Goal: Browse casually: Explore the website without a specific task or goal

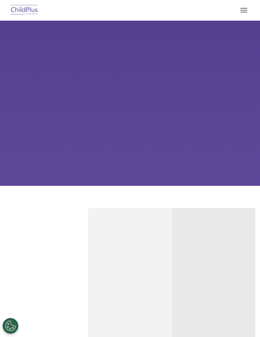
type input ""
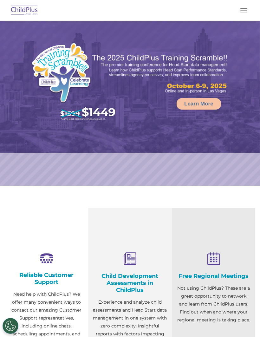
select select "MEDIUM"
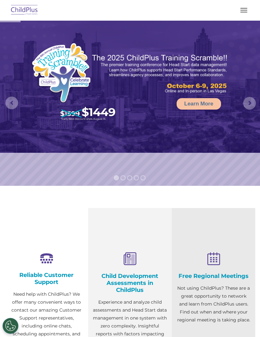
click at [240, 11] on button "button" at bounding box center [243, 10] width 13 height 10
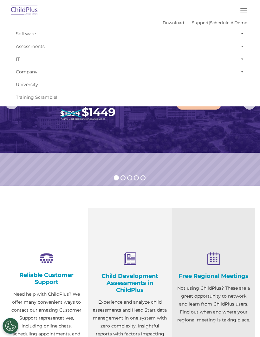
click at [243, 10] on button "button" at bounding box center [243, 10] width 13 height 10
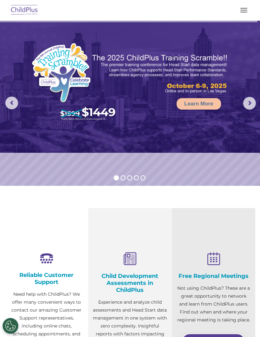
click at [27, 5] on img at bounding box center [25, 10] width 30 height 15
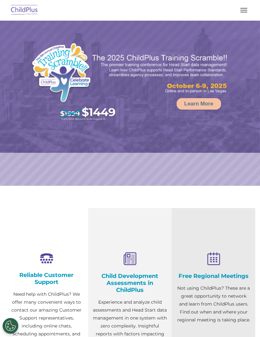
select select "MEDIUM"
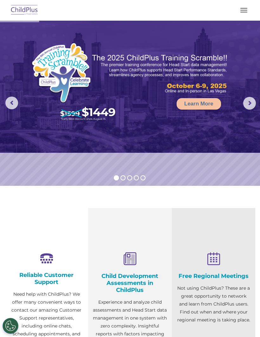
click at [242, 11] on button "button" at bounding box center [243, 10] width 13 height 10
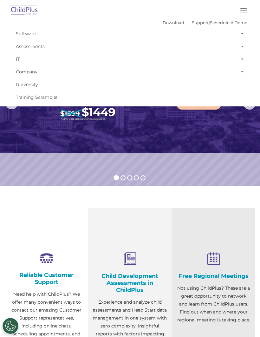
click at [243, 7] on button "button" at bounding box center [243, 10] width 13 height 10
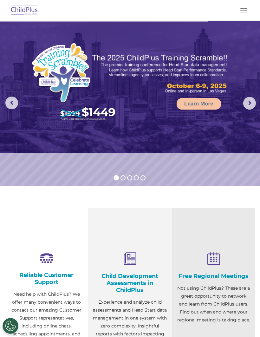
click at [250, 5] on button "button" at bounding box center [243, 10] width 13 height 10
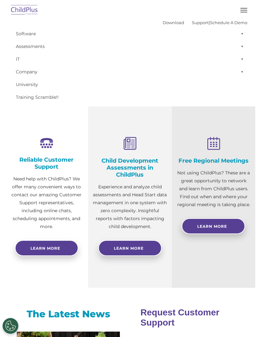
scroll to position [111, 0]
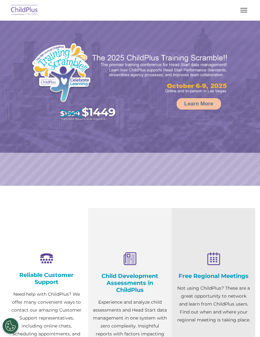
select select "MEDIUM"
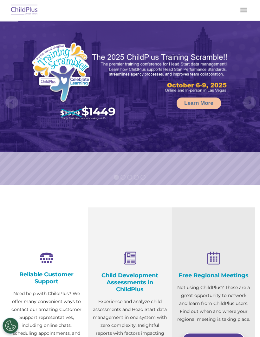
scroll to position [1, 0]
click at [238, 14] on button "button" at bounding box center [243, 10] width 13 height 10
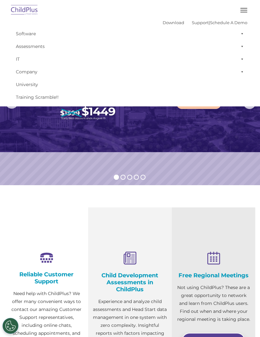
click at [226, 152] on img at bounding box center [130, 86] width 260 height 132
click at [229, 160] on rs-slide "Learn More" at bounding box center [130, 102] width 260 height 165
